Goal: Connect with others: Connect with others

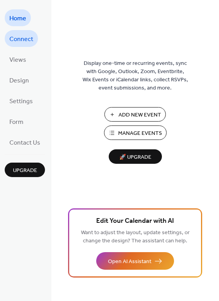
click at [23, 43] on span "Connect" at bounding box center [21, 39] width 24 height 12
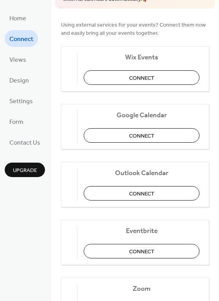
scroll to position [8, 0]
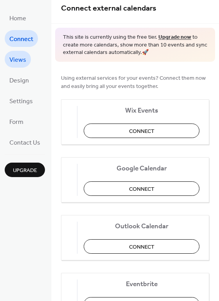
click at [9, 60] on link "Views" at bounding box center [18, 59] width 26 height 17
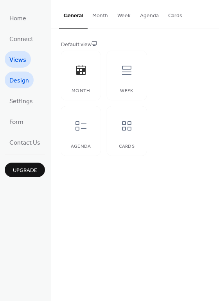
click at [18, 76] on span "Design" at bounding box center [19, 81] width 20 height 12
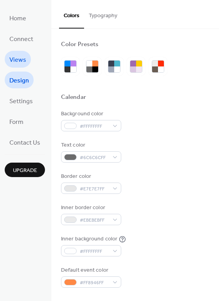
click at [18, 63] on span "Views" at bounding box center [17, 60] width 17 height 12
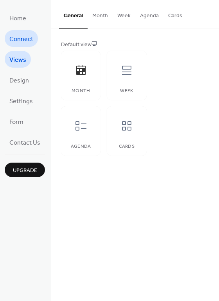
click at [20, 40] on span "Connect" at bounding box center [21, 39] width 24 height 12
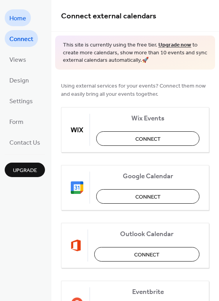
click at [19, 21] on span "Home" at bounding box center [17, 19] width 17 height 12
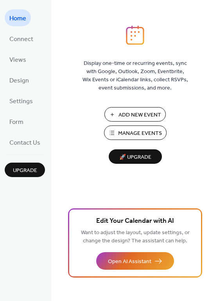
click at [23, 173] on span "Upgrade" at bounding box center [25, 171] width 24 height 8
click at [19, 58] on span "Views" at bounding box center [17, 60] width 17 height 12
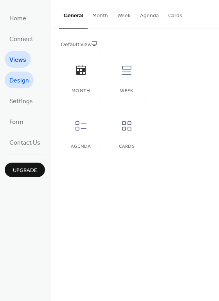
click at [16, 77] on span "Design" at bounding box center [19, 81] width 20 height 12
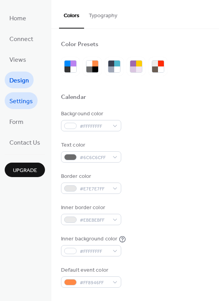
click at [21, 96] on span "Settings" at bounding box center [20, 101] width 23 height 12
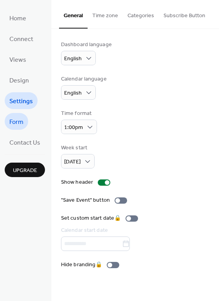
click at [22, 119] on span "Form" at bounding box center [16, 122] width 14 height 12
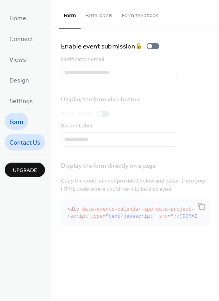
click at [27, 140] on span "Contact Us" at bounding box center [24, 143] width 31 height 12
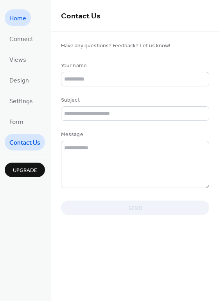
click at [25, 22] on span "Home" at bounding box center [17, 19] width 17 height 12
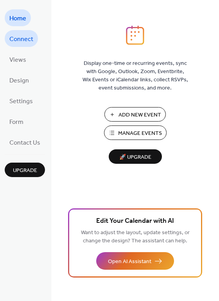
click at [18, 38] on span "Connect" at bounding box center [21, 39] width 24 height 12
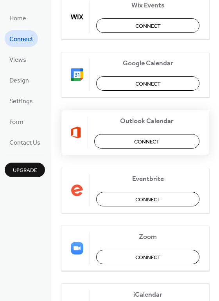
scroll to position [117, 0]
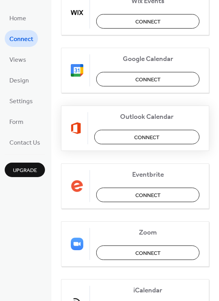
click at [137, 134] on span "Connect" at bounding box center [146, 137] width 25 height 8
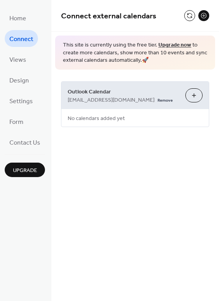
scroll to position [0, 0]
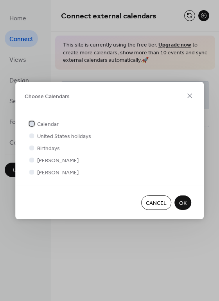
click at [31, 125] on div at bounding box center [31, 123] width 5 height 5
click at [178, 202] on button "OK" at bounding box center [182, 203] width 17 height 14
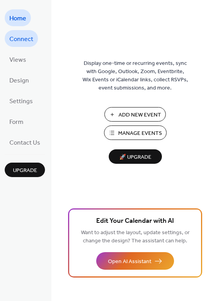
click at [28, 43] on span "Connect" at bounding box center [21, 39] width 24 height 12
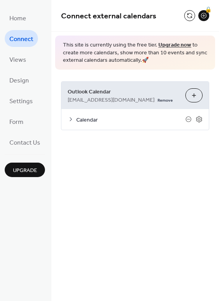
click at [67, 119] on div "Calendar" at bounding box center [134, 119] width 147 height 21
click at [72, 119] on icon at bounding box center [71, 119] width 6 height 6
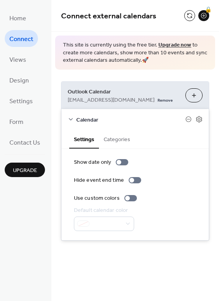
click at [71, 119] on icon at bounding box center [71, 119] width 6 height 6
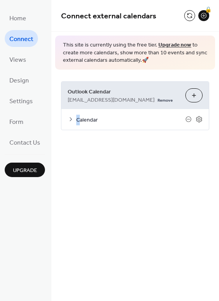
drag, startPoint x: 78, startPoint y: 122, endPoint x: 74, endPoint y: 120, distance: 4.6
click at [76, 121] on span "Calendar" at bounding box center [130, 120] width 109 height 8
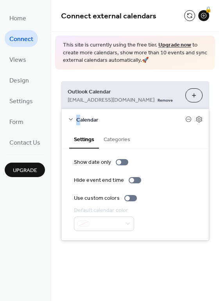
click at [117, 142] on button "Categories" at bounding box center [117, 139] width 36 height 18
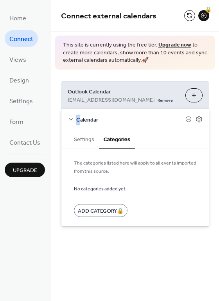
click at [83, 142] on button "Settings" at bounding box center [84, 139] width 30 height 18
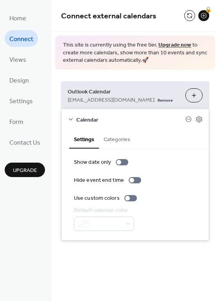
click at [70, 122] on icon at bounding box center [71, 119] width 6 height 6
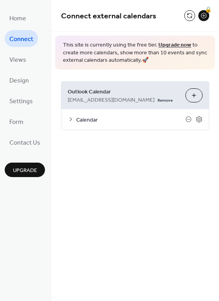
drag, startPoint x: 138, startPoint y: 220, endPoint x: 153, endPoint y: 161, distance: 60.5
click at [138, 219] on div "Connect external calendars 🔒 This site is currently using the free tier. Upgrad…" at bounding box center [135, 150] width 168 height 301
